Goal: Task Accomplishment & Management: Manage account settings

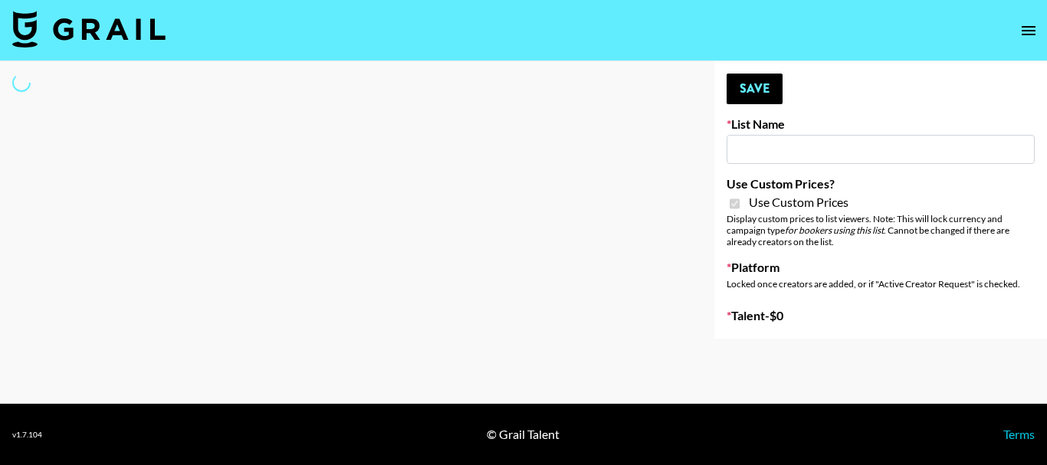
type input "Mirror HQ ([DATE])"
checkbox input "true"
select select "Brand"
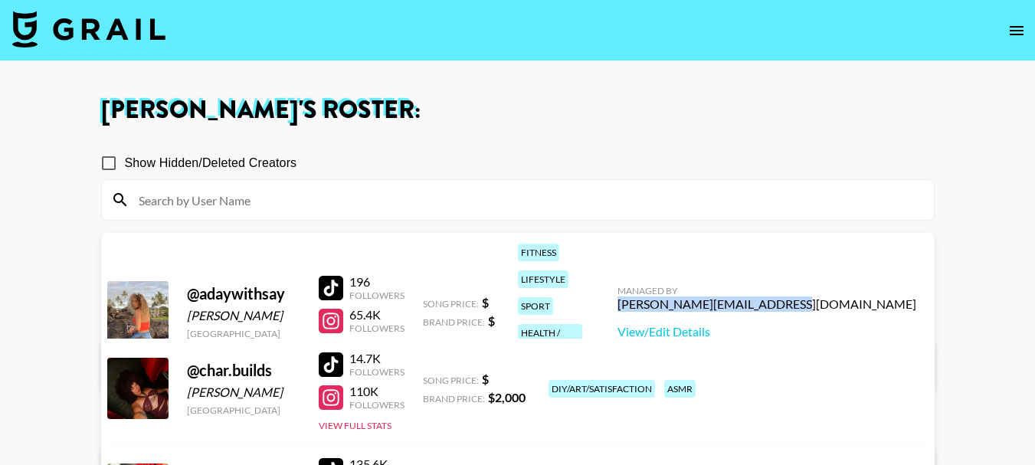
drag, startPoint x: 920, startPoint y: 273, endPoint x: 762, endPoint y: 277, distance: 158.7
click at [762, 277] on div "Managed By peter.iwuh@grail-talent.com View/Edit Details" at bounding box center [766, 312] width 323 height 79
copy div "peter.iwuh@grail-talent.com"
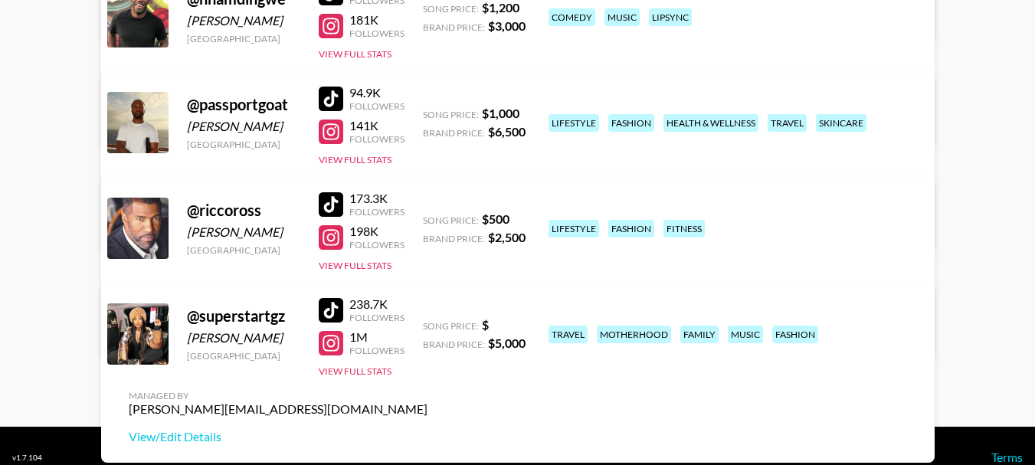
scroll to position [690, 0]
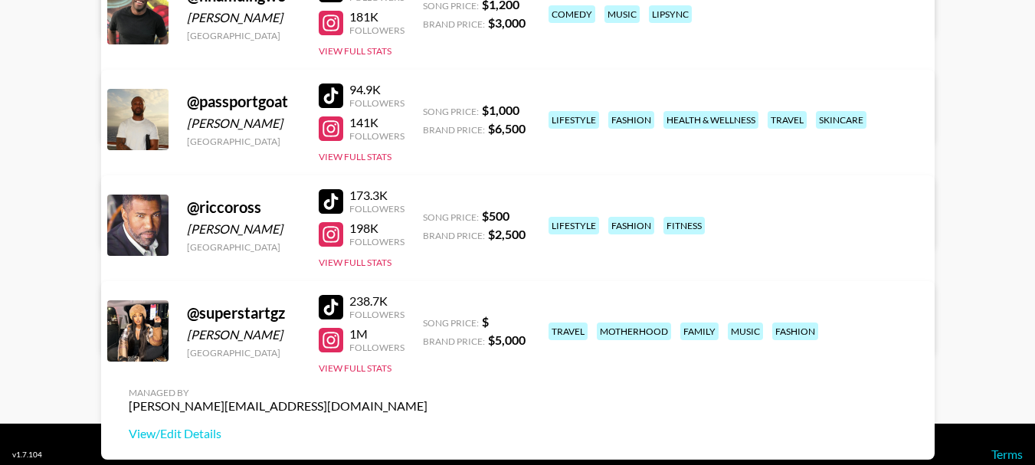
click at [326, 208] on div at bounding box center [331, 201] width 25 height 25
click at [335, 239] on div at bounding box center [331, 234] width 25 height 25
click at [428, 320] on link "View/Edit Details" at bounding box center [278, 327] width 299 height 15
click at [330, 130] on div at bounding box center [331, 128] width 25 height 25
click at [329, 86] on div at bounding box center [331, 96] width 25 height 25
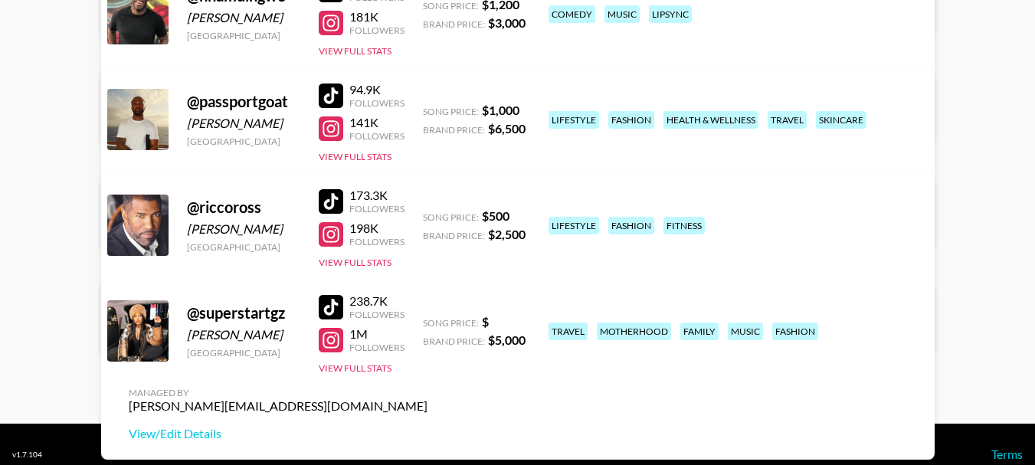
click at [428, 215] on link "View/Edit Details" at bounding box center [278, 222] width 299 height 15
click at [333, 127] on div at bounding box center [331, 128] width 25 height 25
click at [329, 234] on div at bounding box center [331, 234] width 25 height 25
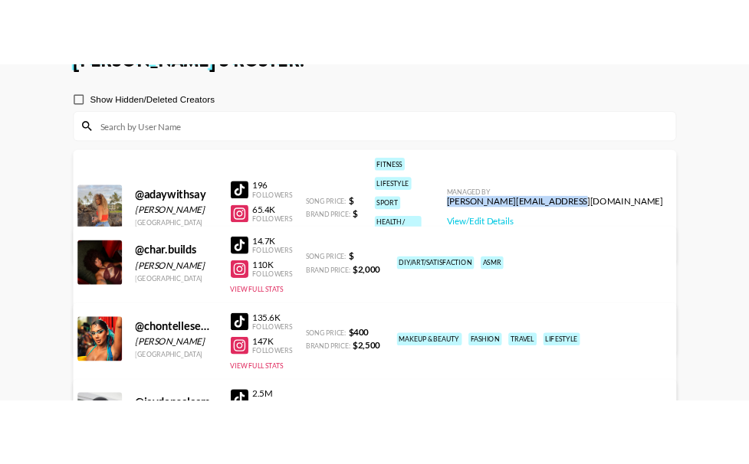
scroll to position [77, 0]
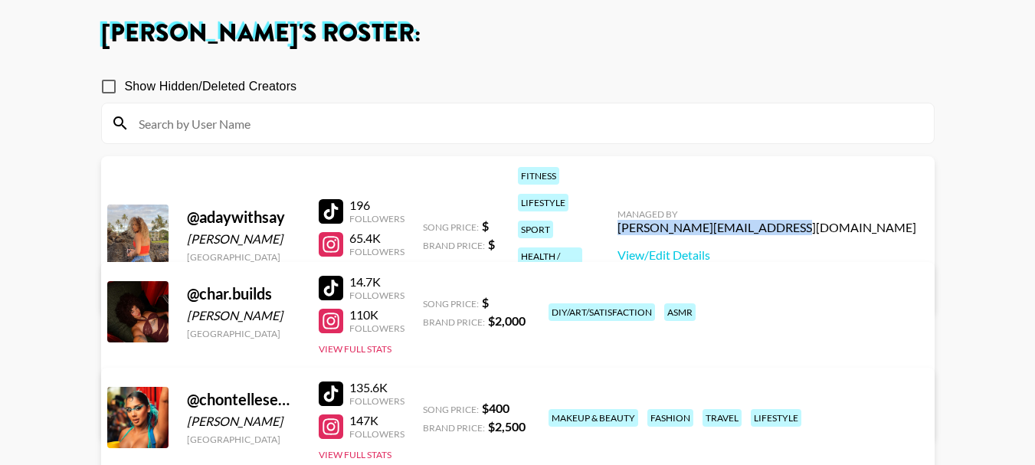
click at [331, 318] on div at bounding box center [331, 321] width 25 height 25
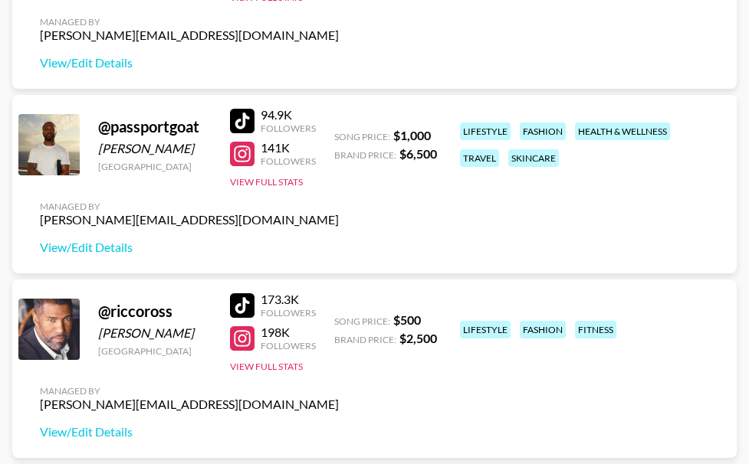
scroll to position [1073, 0]
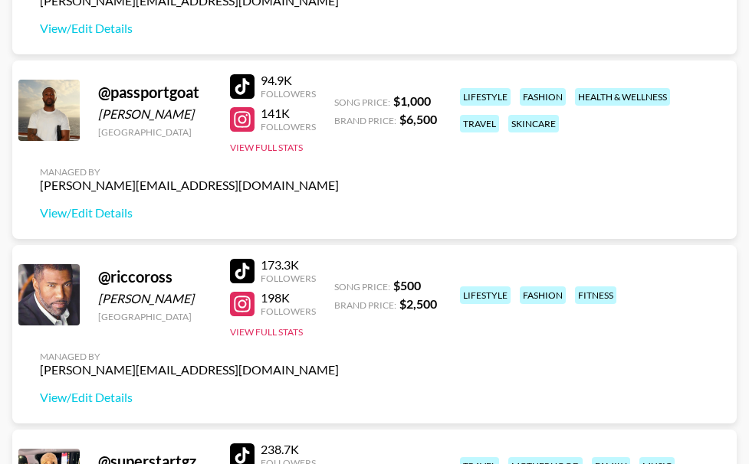
click at [254, 90] on div at bounding box center [242, 86] width 25 height 25
click at [254, 270] on div at bounding box center [242, 271] width 25 height 25
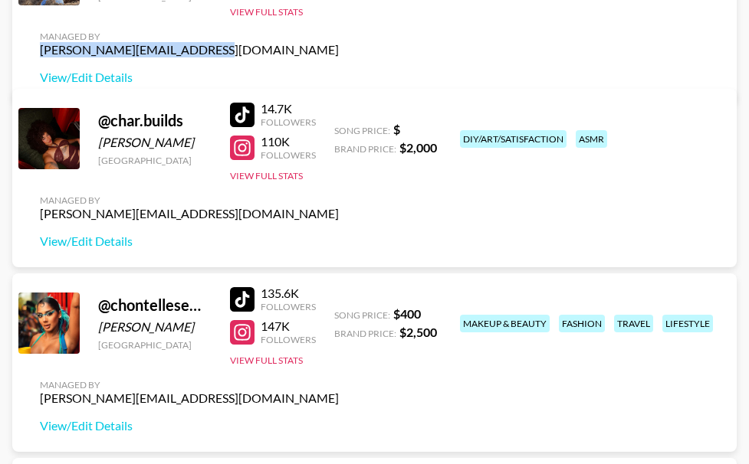
scroll to position [306, 0]
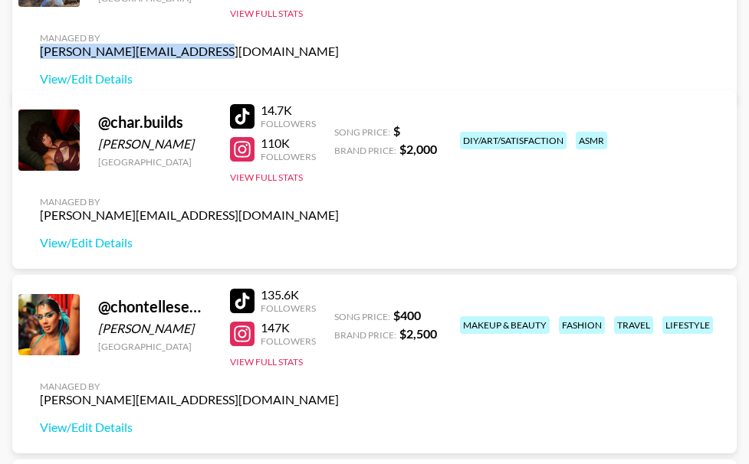
click at [254, 116] on div at bounding box center [242, 116] width 25 height 25
click at [114, 245] on link "View/Edit Details" at bounding box center [189, 242] width 299 height 15
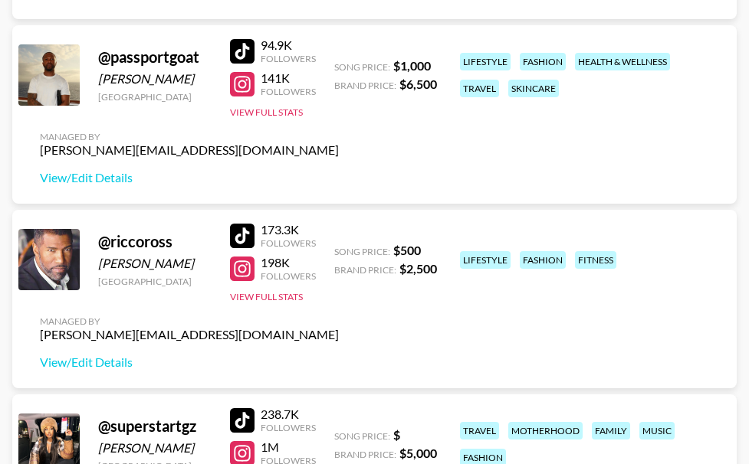
scroll to position [1149, 0]
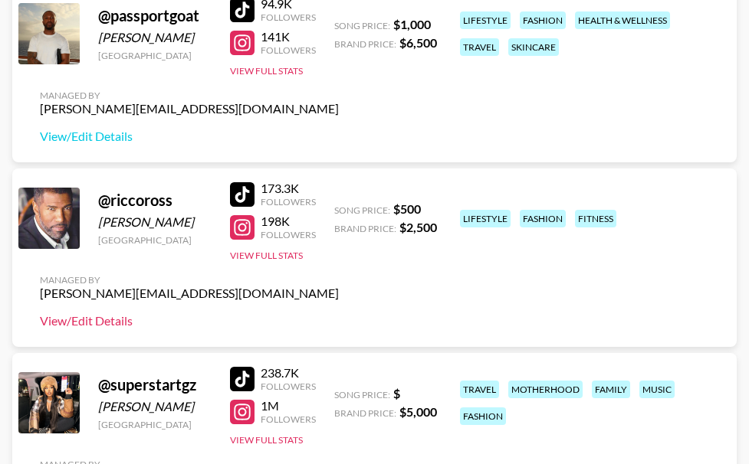
click at [134, 328] on link "View/Edit Details" at bounding box center [189, 320] width 299 height 15
click at [137, 139] on link "View/Edit Details" at bounding box center [189, 136] width 299 height 15
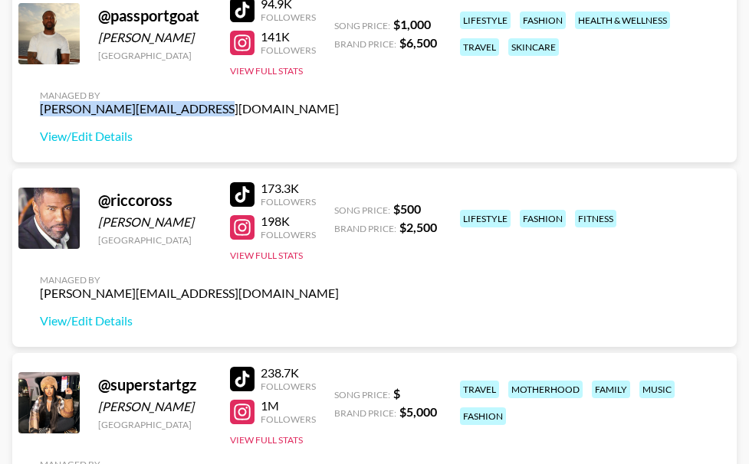
drag, startPoint x: 227, startPoint y: 111, endPoint x: 52, endPoint y: 108, distance: 174.7
click at [52, 108] on div "@ passportgoat Harmony Obasi United States 94.9K Followers 141K Followers View …" at bounding box center [374, 73] width 724 height 179
copy div "[PERSON_NAME][EMAIL_ADDRESS][DOMAIN_NAME]"
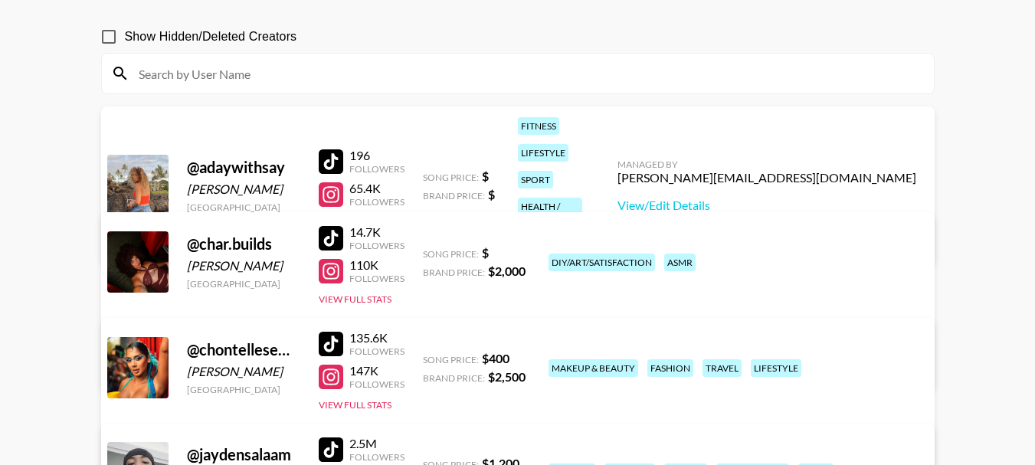
scroll to position [153, 0]
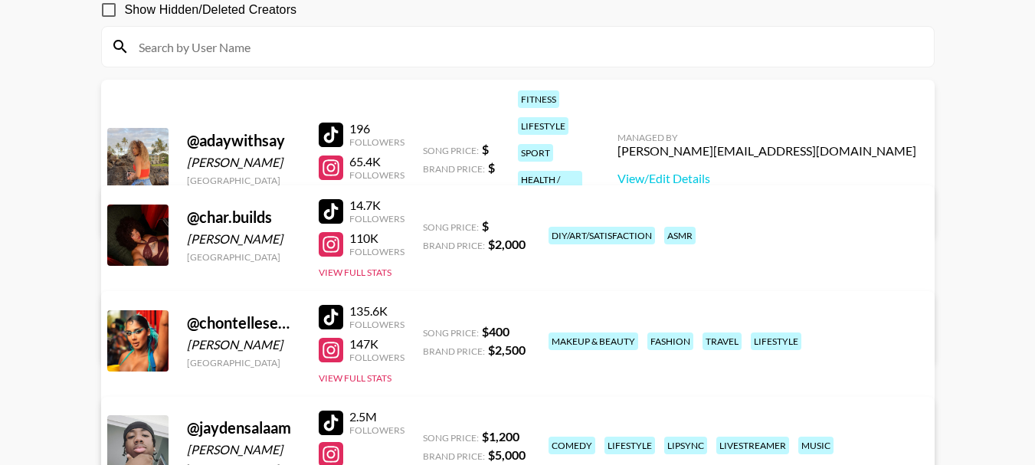
click at [336, 156] on div at bounding box center [331, 168] width 25 height 25
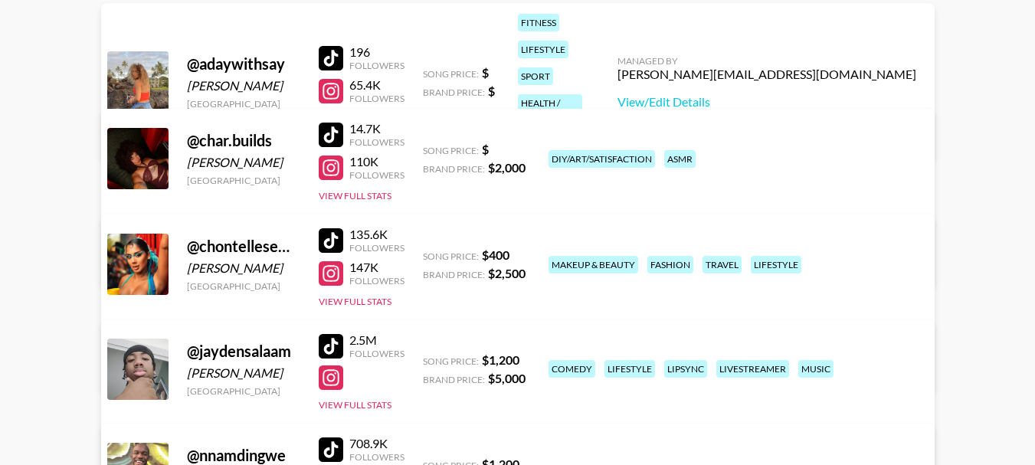
scroll to position [306, 0]
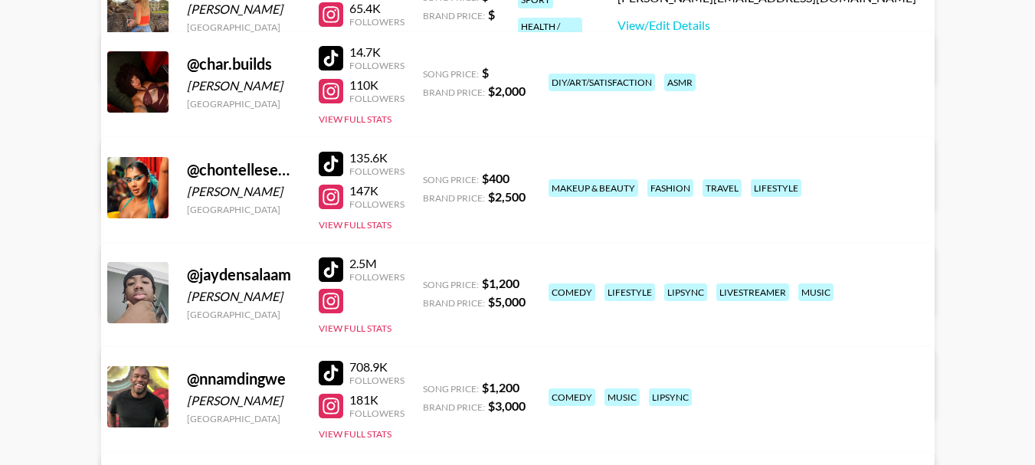
click at [320, 198] on div at bounding box center [331, 197] width 25 height 25
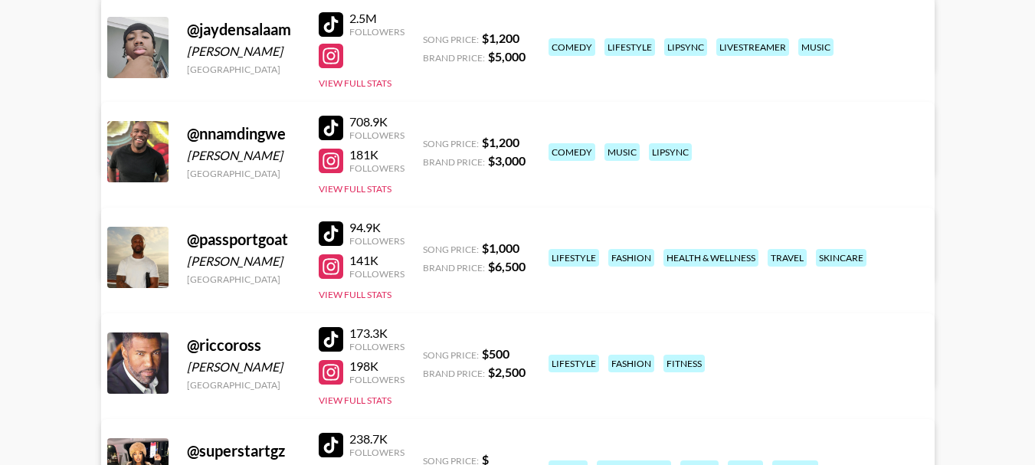
scroll to position [613, 0]
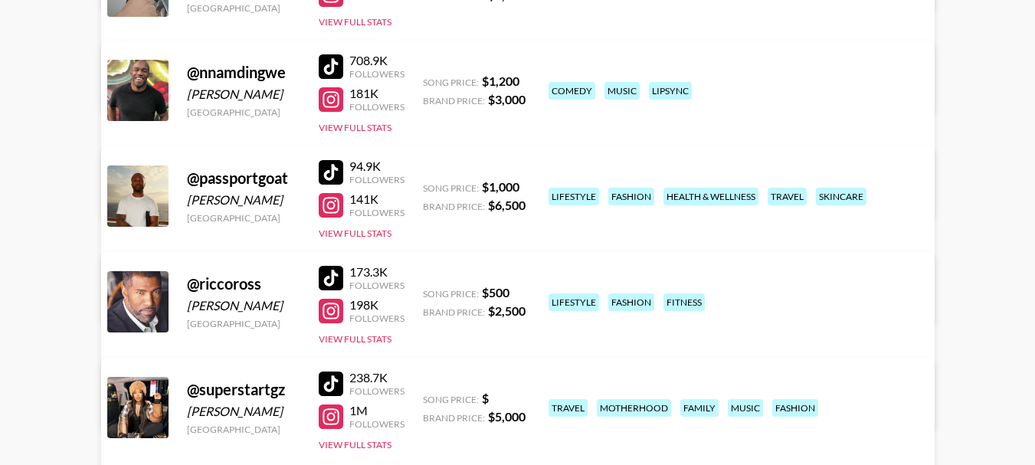
click at [332, 209] on div at bounding box center [331, 205] width 25 height 25
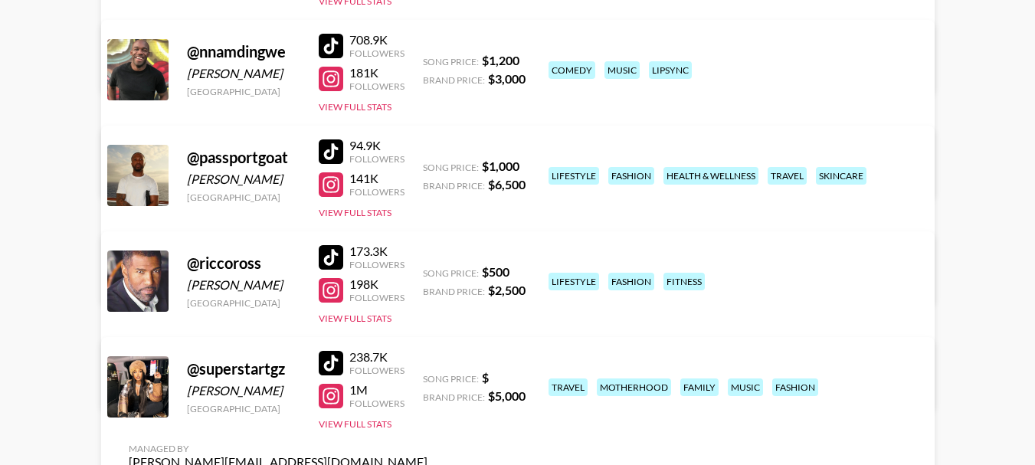
scroll to position [690, 0]
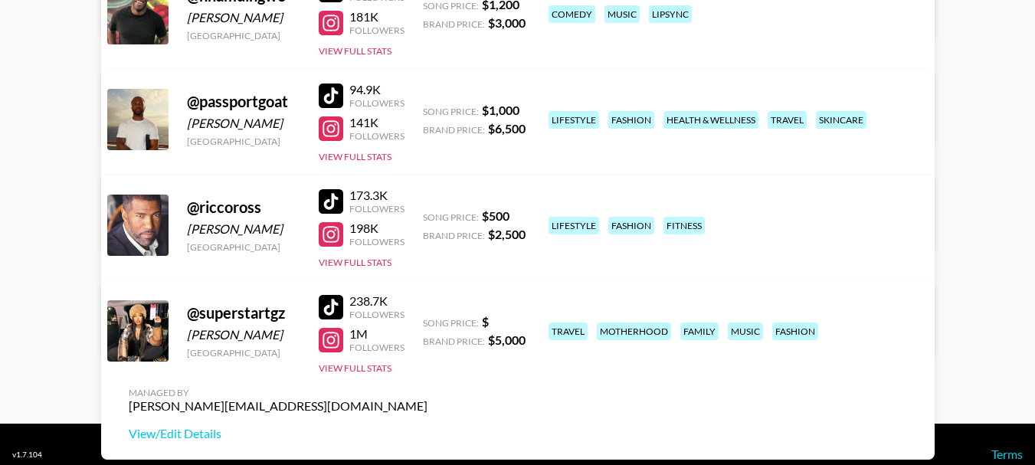
click at [336, 234] on div at bounding box center [331, 234] width 25 height 25
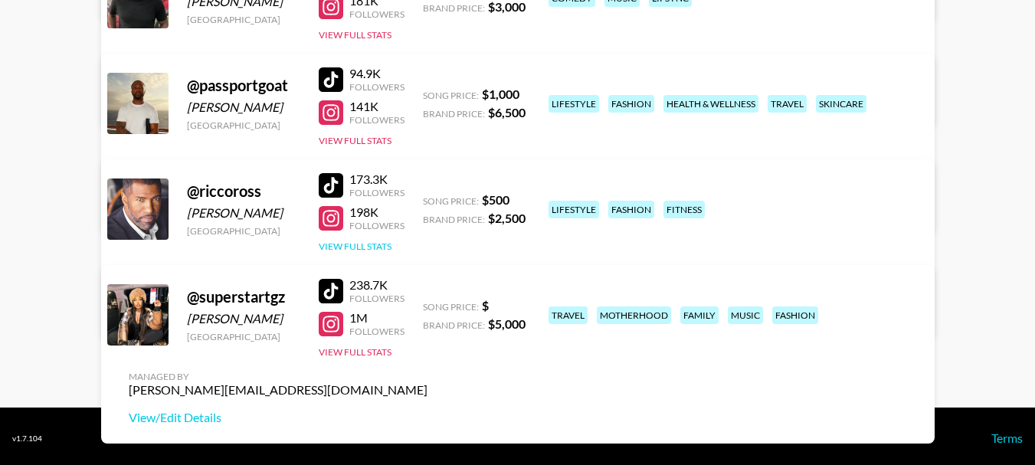
scroll to position [710, 0]
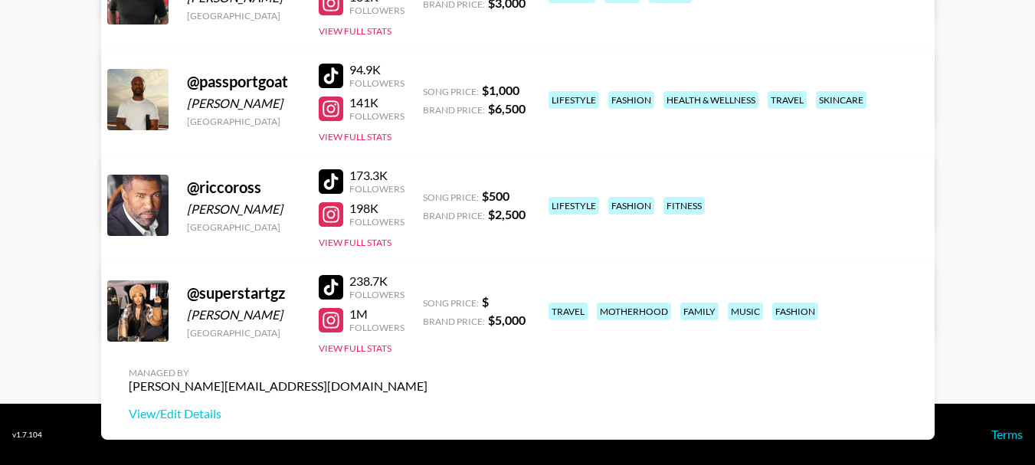
click at [328, 320] on div at bounding box center [331, 320] width 25 height 25
click at [332, 180] on div at bounding box center [331, 181] width 25 height 25
click at [333, 75] on div at bounding box center [331, 76] width 25 height 25
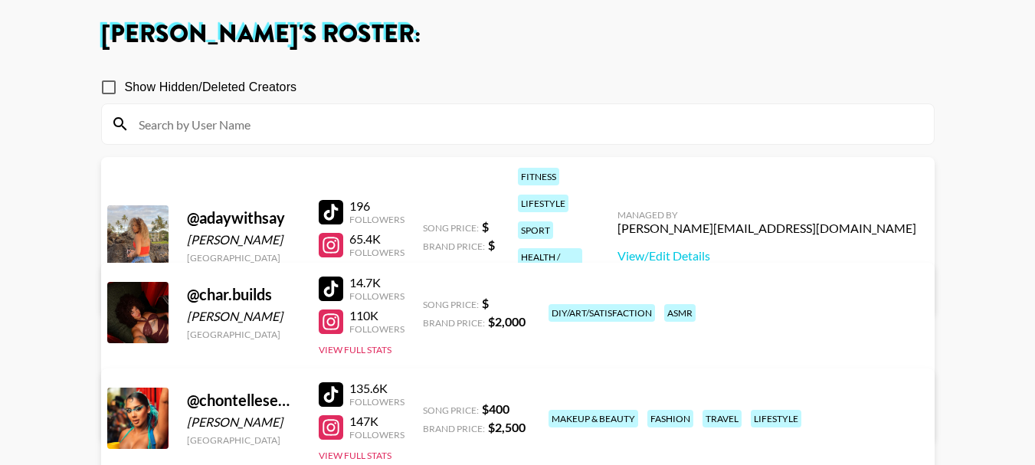
scroll to position [77, 0]
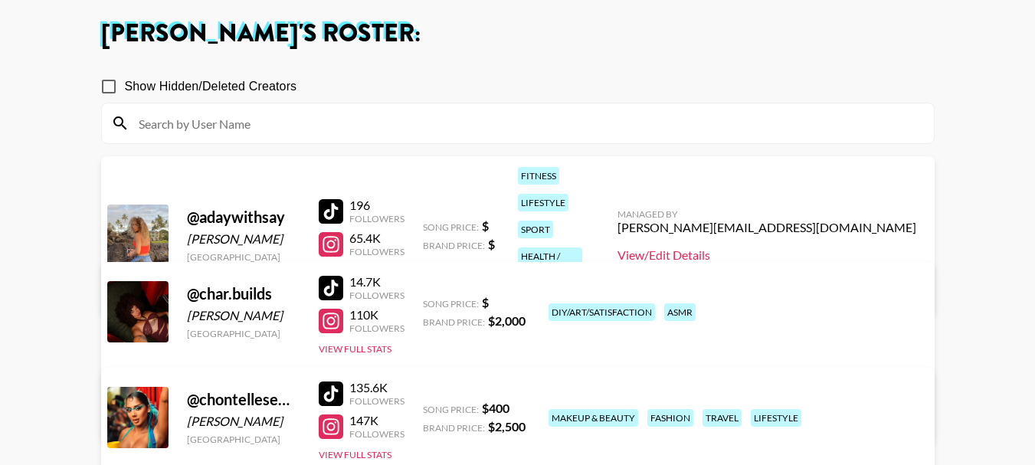
click at [820, 247] on link "View/Edit Details" at bounding box center [767, 254] width 299 height 15
drag, startPoint x: 924, startPoint y: 199, endPoint x: 758, endPoint y: 202, distance: 166.3
click at [758, 202] on div "Managed By [PERSON_NAME][EMAIL_ADDRESS][DOMAIN_NAME] View/Edit Details" at bounding box center [766, 235] width 323 height 79
copy div "[PERSON_NAME][EMAIL_ADDRESS][DOMAIN_NAME]"
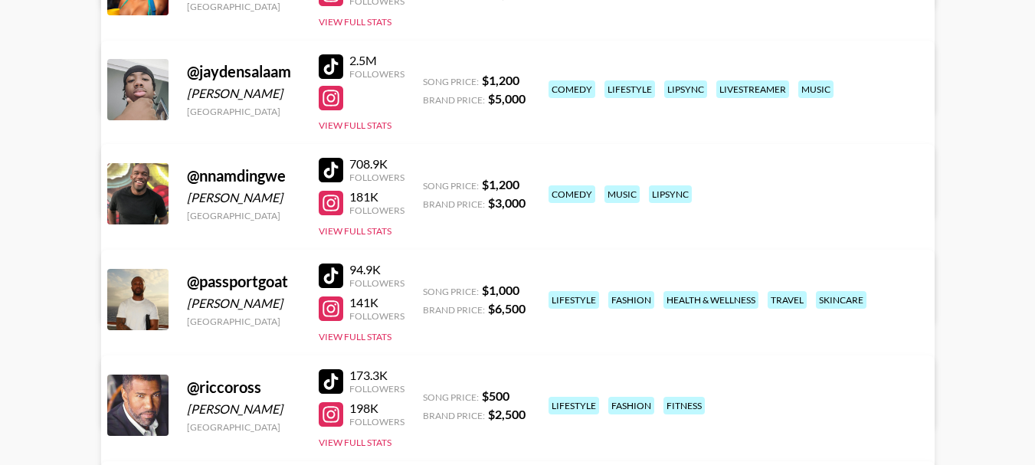
scroll to position [536, 0]
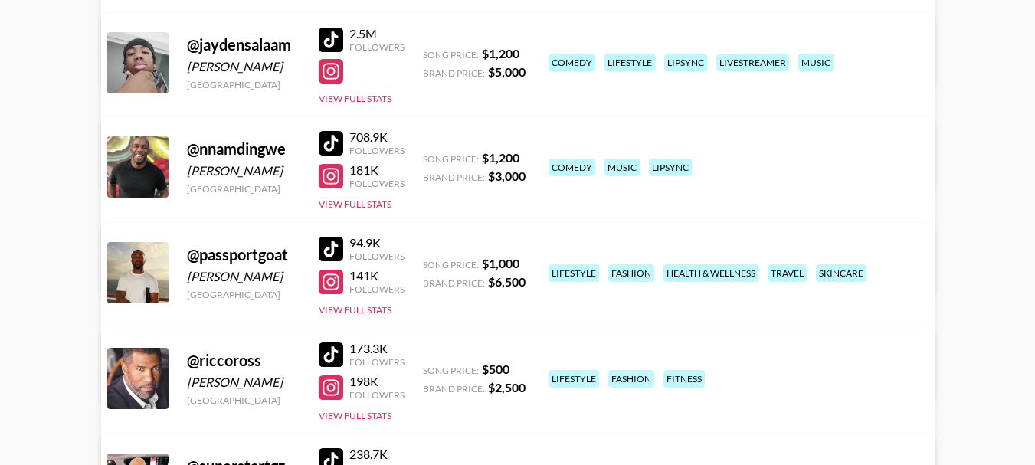
click at [328, 139] on div at bounding box center [331, 143] width 25 height 25
click at [332, 181] on div at bounding box center [331, 176] width 25 height 25
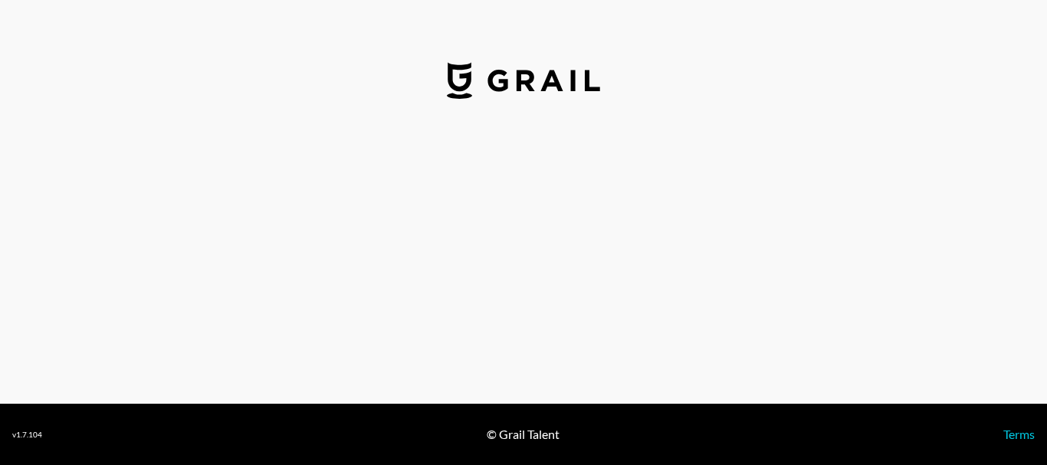
select select "USD"
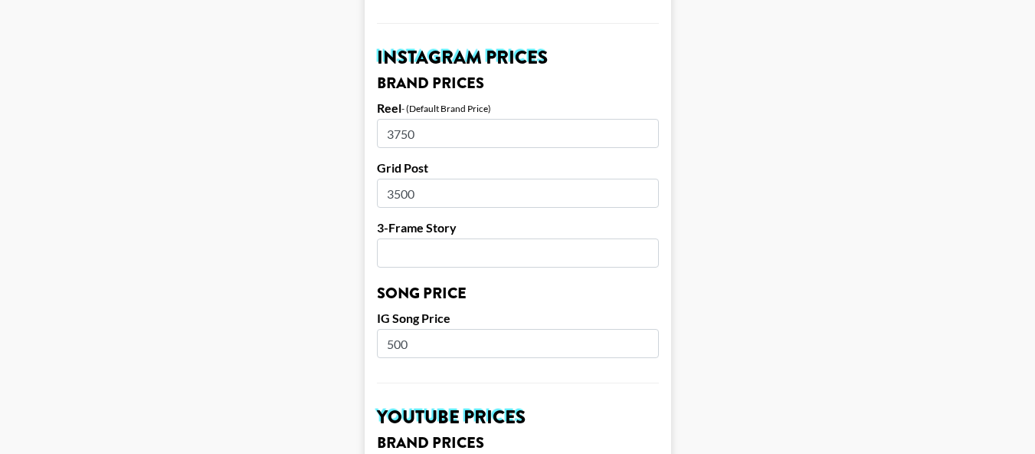
scroll to position [766, 0]
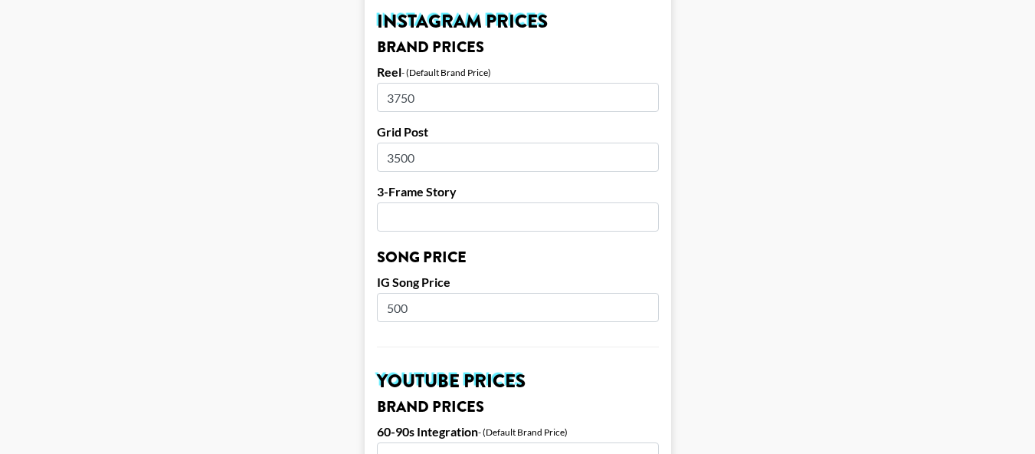
click at [440, 83] on input "3750" at bounding box center [518, 97] width 282 height 29
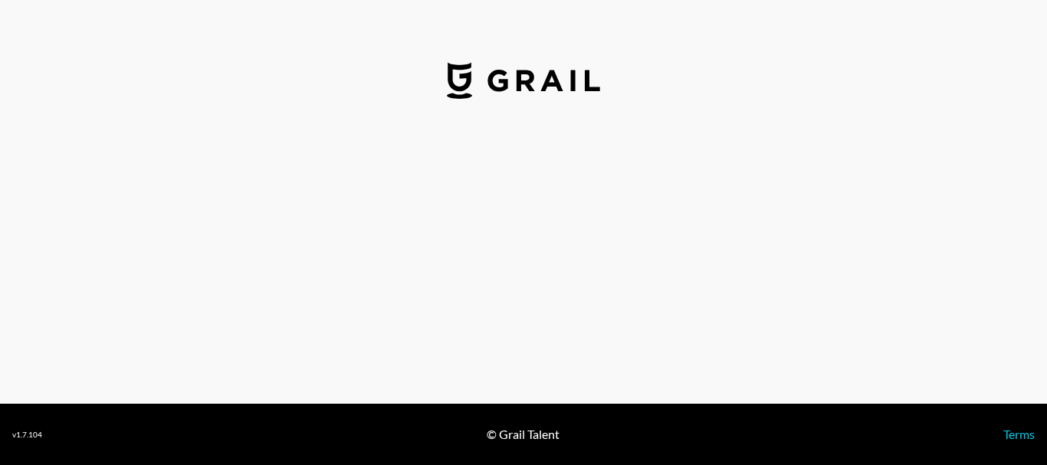
select select "USD"
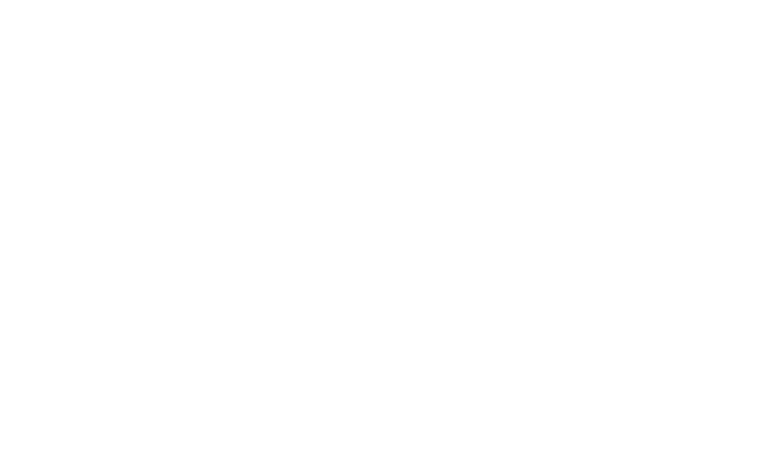
select select "USD"
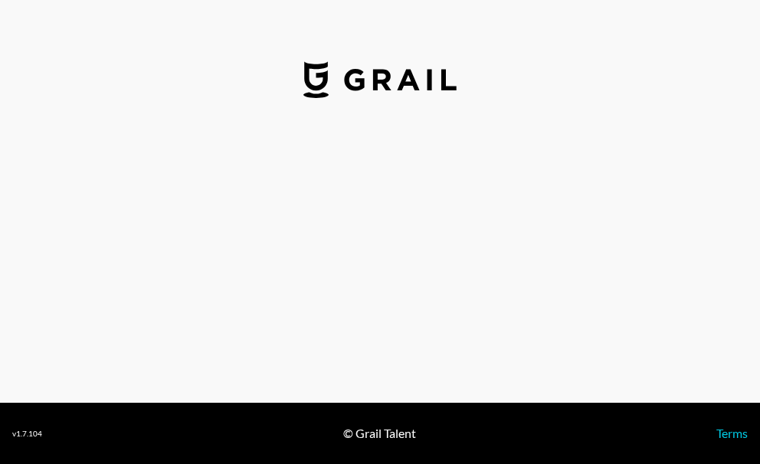
select select "USD"
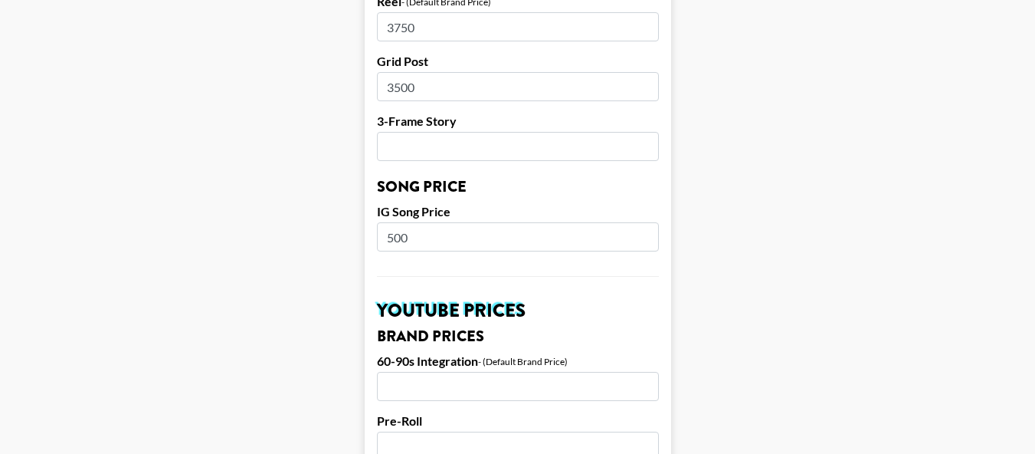
scroll to position [766, 0]
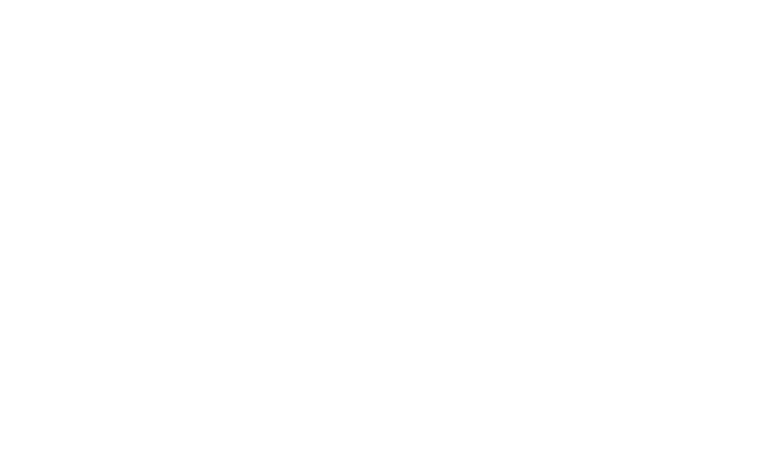
select select "USD"
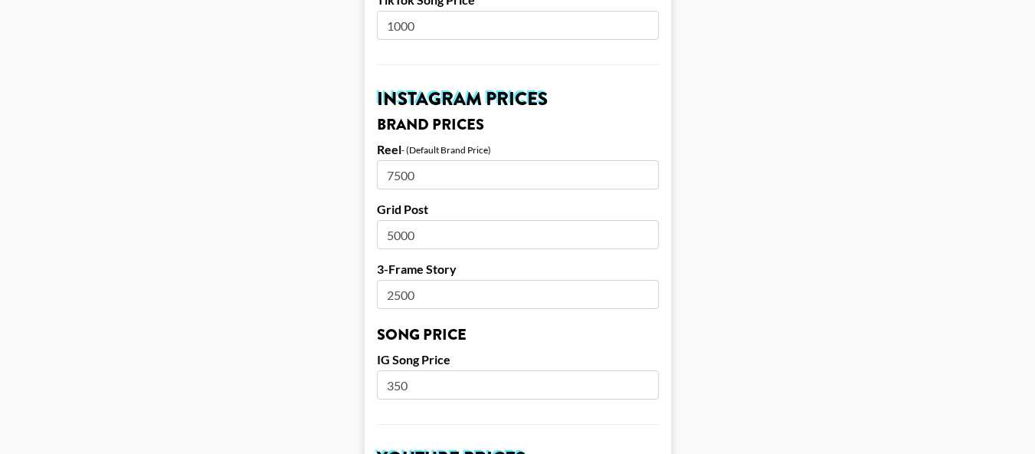
scroll to position [690, 0]
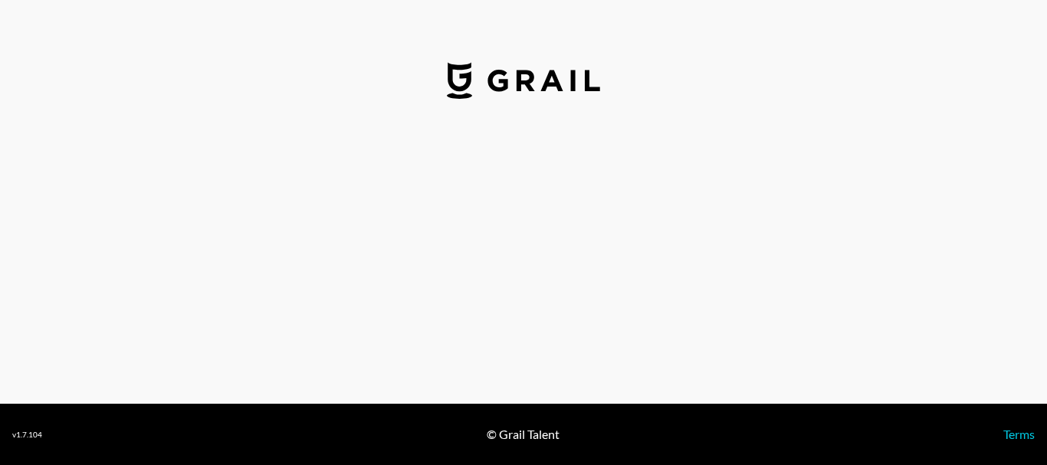
select select "USD"
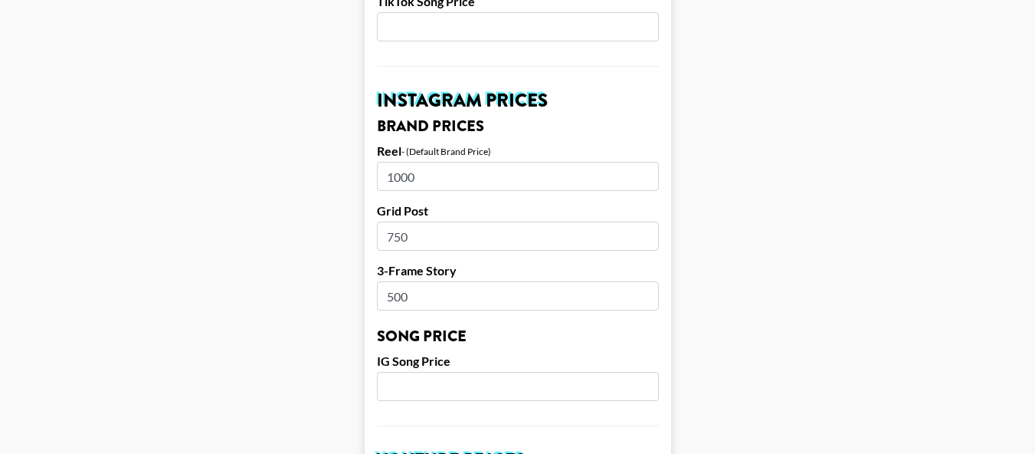
scroll to position [690, 0]
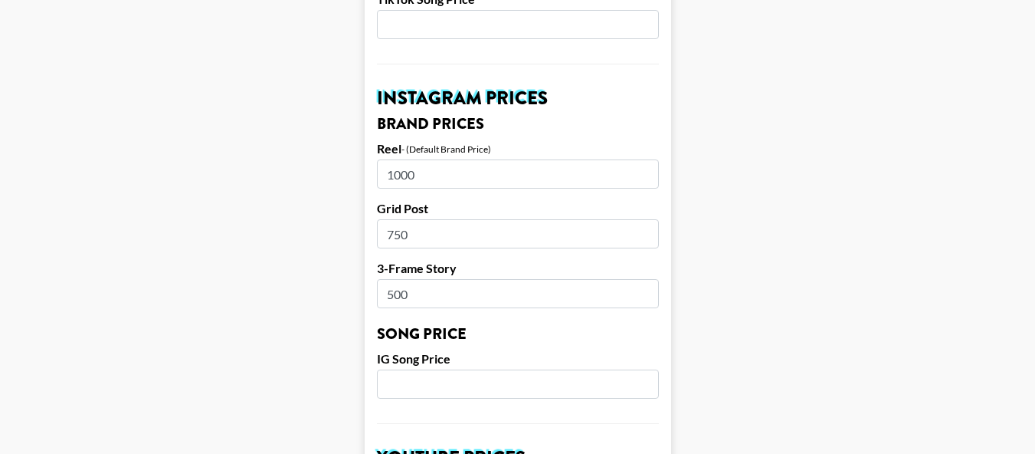
click at [460, 159] on input "1000" at bounding box center [518, 173] width 282 height 29
click at [475, 279] on input "500" at bounding box center [518, 293] width 282 height 29
click at [454, 159] on input "1000" at bounding box center [518, 173] width 282 height 29
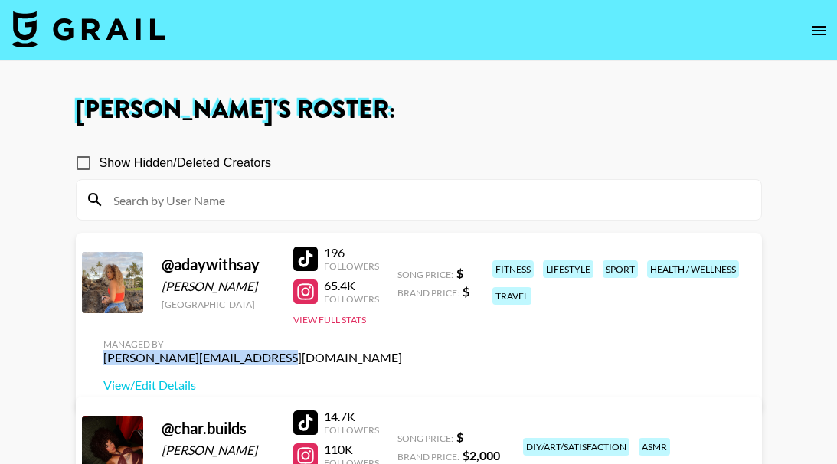
drag, startPoint x: 754, startPoint y: 307, endPoint x: 594, endPoint y: 307, distance: 160.1
click at [415, 326] on div "Managed By [PERSON_NAME][EMAIL_ADDRESS][DOMAIN_NAME] View/Edit Details" at bounding box center [252, 365] width 323 height 79
copy div "[PERSON_NAME][EMAIL_ADDRESS][DOMAIN_NAME]"
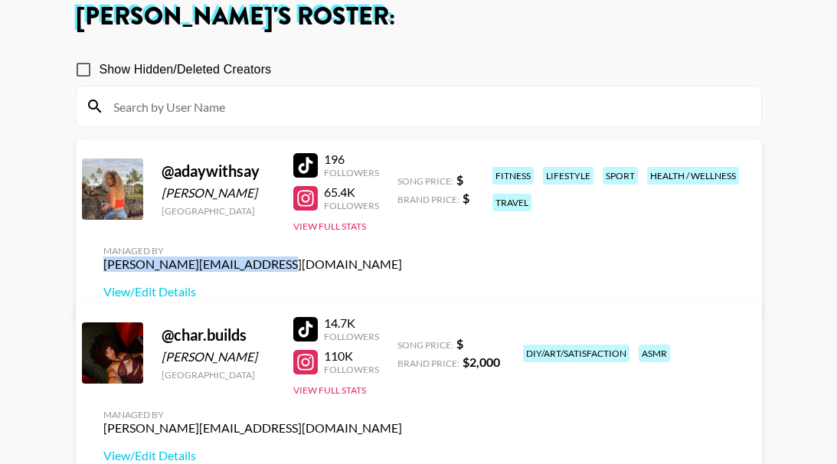
scroll to position [325, 0]
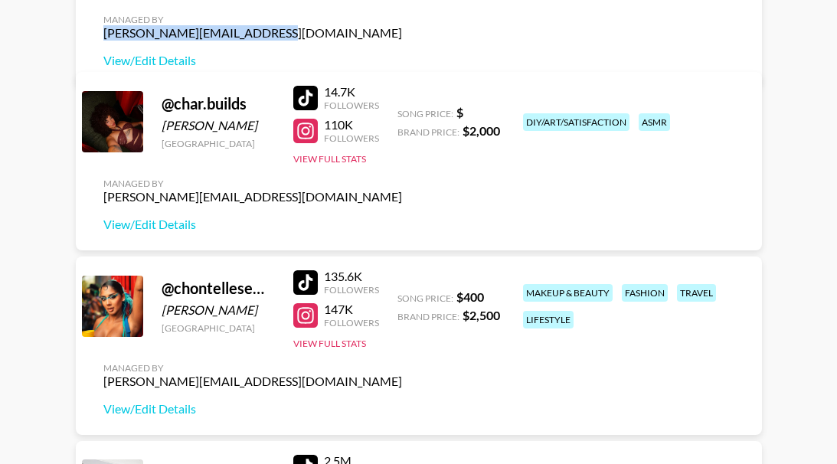
click at [301, 294] on div at bounding box center [305, 282] width 25 height 25
